Goal: Information Seeking & Learning: Find specific page/section

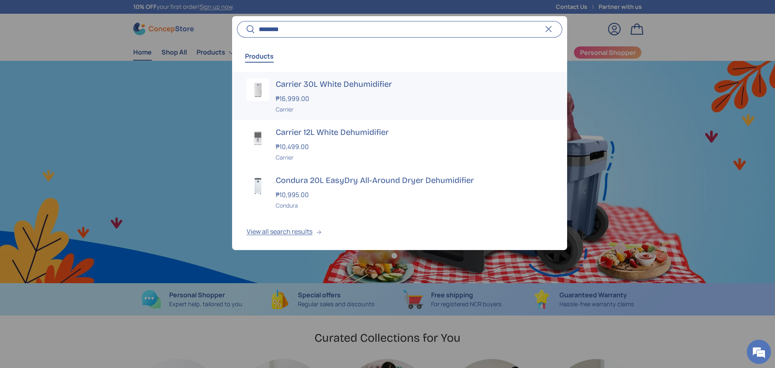
scroll to position [0, 2325]
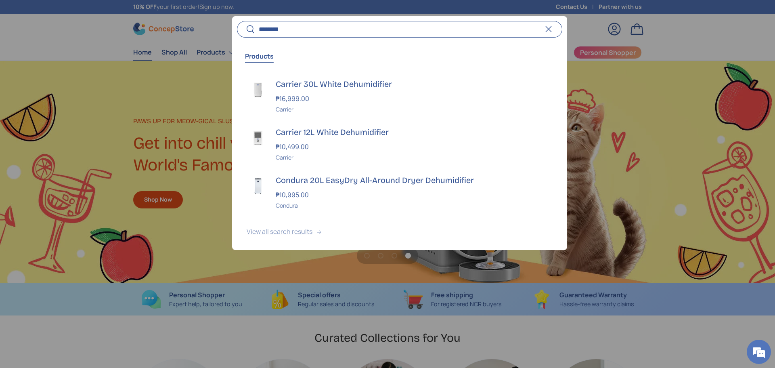
type input "********"
click at [300, 229] on button "View all search results" at bounding box center [399, 233] width 335 height 34
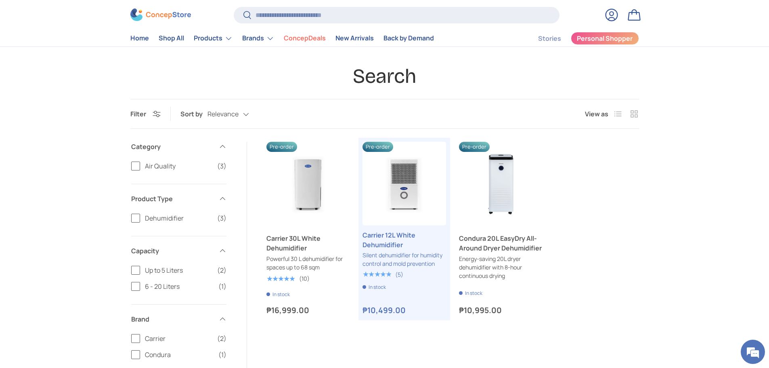
scroll to position [40, 0]
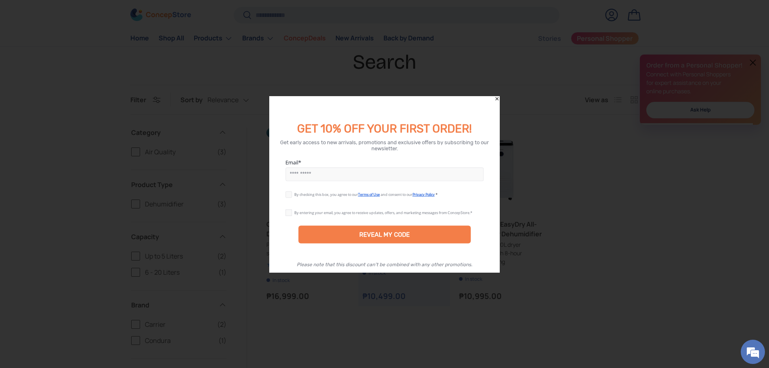
click at [495, 96] on icon "Close" at bounding box center [497, 99] width 6 height 6
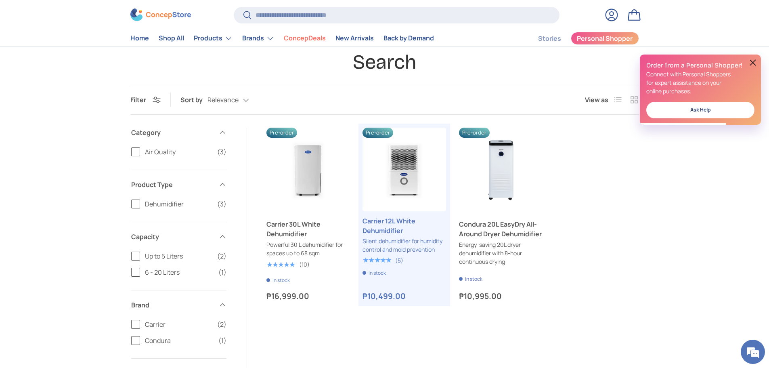
scroll to position [0, 0]
